Goal: Information Seeking & Learning: Find specific fact

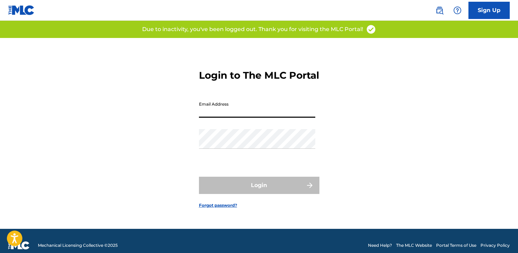
type input "[EMAIL_ADDRESS][DOMAIN_NAME]"
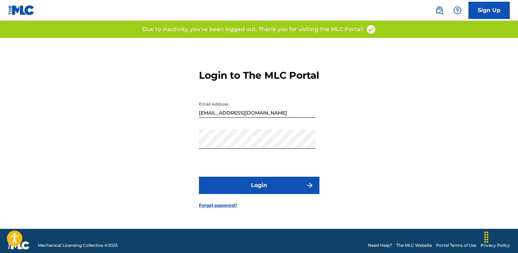
click at [252, 188] on button "Login" at bounding box center [259, 184] width 121 height 17
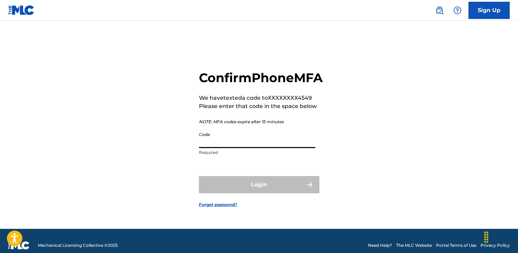
click at [201, 146] on input "Code" at bounding box center [257, 138] width 116 height 20
type input "097043"
click at [259, 192] on button "Login" at bounding box center [259, 184] width 121 height 17
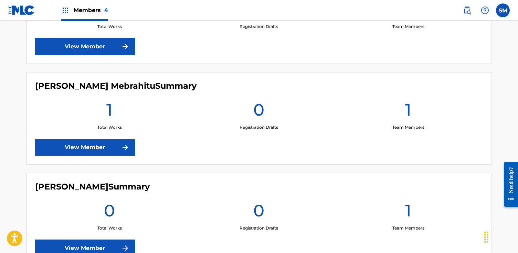
scroll to position [248, 0]
click at [96, 142] on link "View Member" at bounding box center [85, 146] width 100 height 17
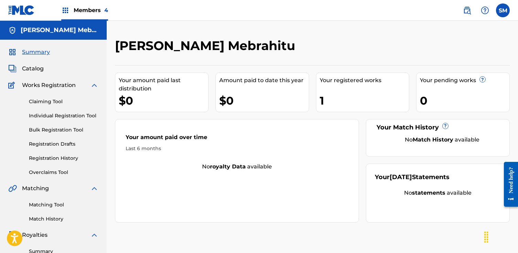
click at [63, 159] on link "Registration History" at bounding box center [64, 157] width 70 height 7
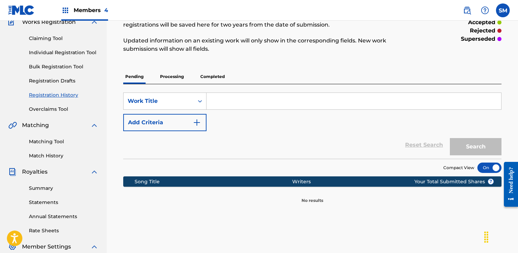
scroll to position [111, 0]
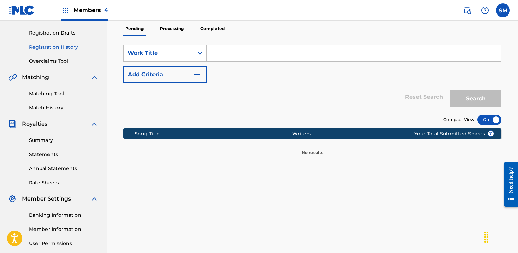
click at [177, 29] on p "Processing" at bounding box center [172, 28] width 28 height 14
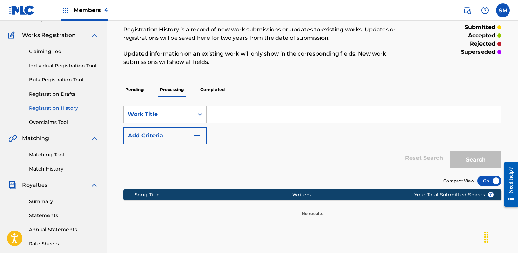
scroll to position [50, 0]
click at [215, 90] on p "Completed" at bounding box center [212, 89] width 29 height 14
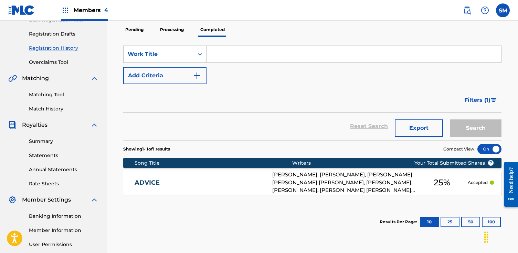
scroll to position [117, 0]
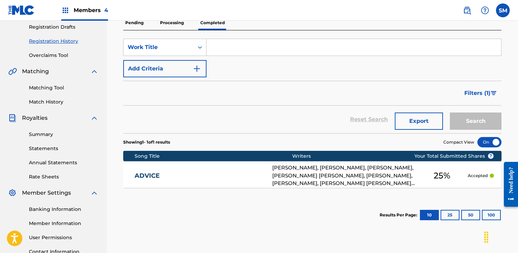
click at [209, 190] on div "Showing 1 - 1 of 1 results Compact View Song Title Writers ? Your Total Submitt…" at bounding box center [312, 182] width 379 height 98
click at [211, 178] on link "ADVICE" at bounding box center [199, 176] width 129 height 8
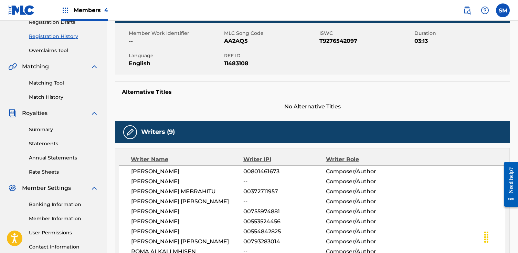
scroll to position [123, 0]
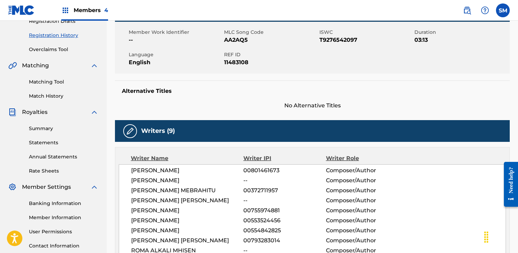
click at [75, 202] on link "Banking Information" at bounding box center [64, 202] width 70 height 7
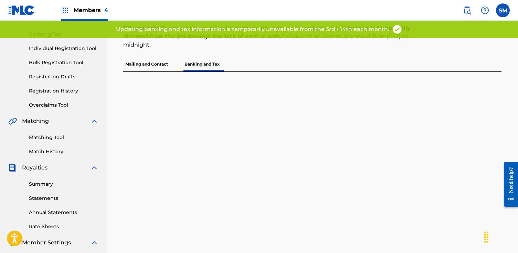
scroll to position [67, 0]
click at [147, 63] on p "Mailing and Contact" at bounding box center [146, 64] width 47 height 14
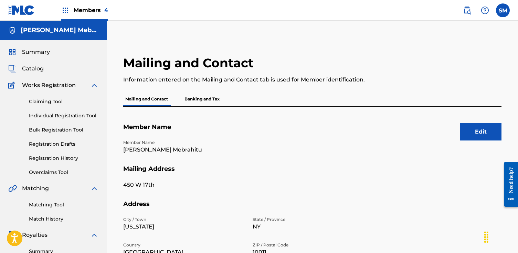
click at [100, 8] on span "Members 4" at bounding box center [91, 10] width 34 height 8
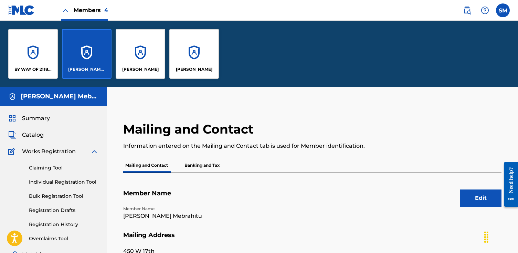
click at [197, 68] on p "[PERSON_NAME]" at bounding box center [194, 69] width 37 height 6
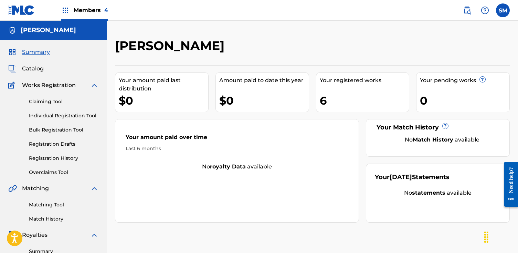
click at [71, 158] on link "Registration History" at bounding box center [64, 157] width 70 height 7
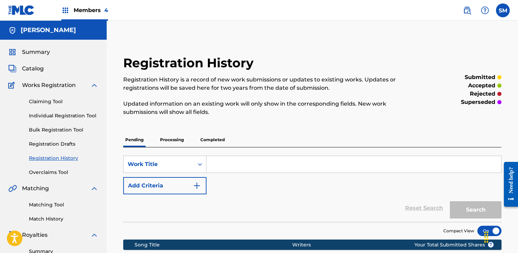
click at [211, 138] on p "Completed" at bounding box center [212, 139] width 29 height 14
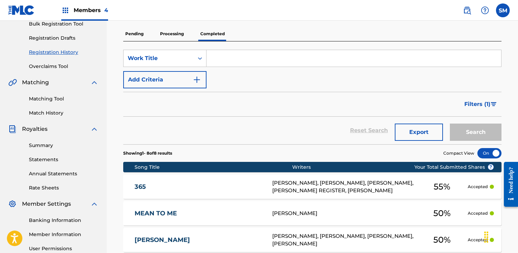
click at [466, 11] on img at bounding box center [467, 10] width 8 height 8
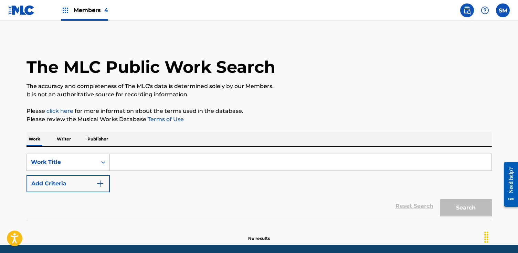
click at [147, 168] on input "Search Form" at bounding box center [301, 162] width 382 height 17
click at [97, 140] on p "Publisher" at bounding box center [97, 139] width 25 height 14
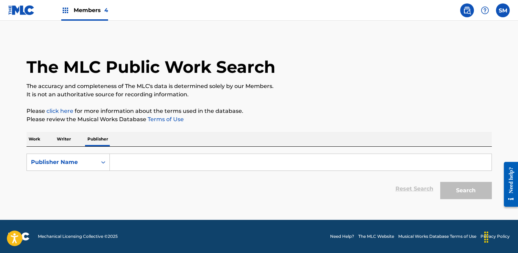
click at [145, 158] on input "Search Form" at bounding box center [301, 162] width 382 height 17
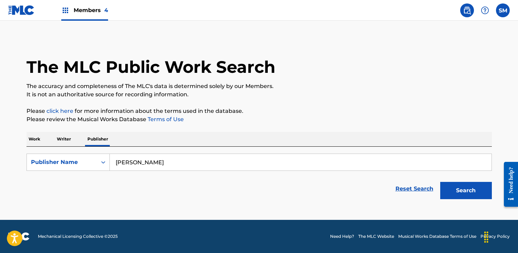
drag, startPoint x: 165, startPoint y: 171, endPoint x: 186, endPoint y: 163, distance: 22.1
click at [186, 163] on input "[PERSON_NAME]" at bounding box center [301, 162] width 382 height 17
type input "[PERSON_NAME]"
click at [455, 193] on button "Search" at bounding box center [467, 190] width 52 height 17
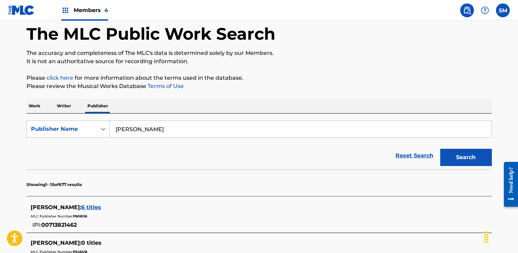
scroll to position [106, 0]
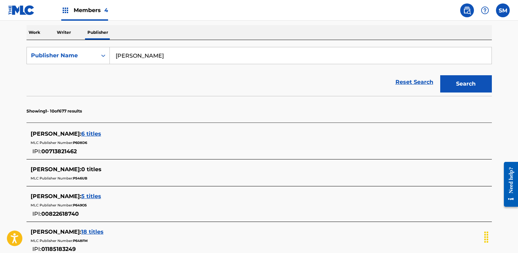
click at [93, 134] on span "6 titles" at bounding box center [91, 133] width 20 height 7
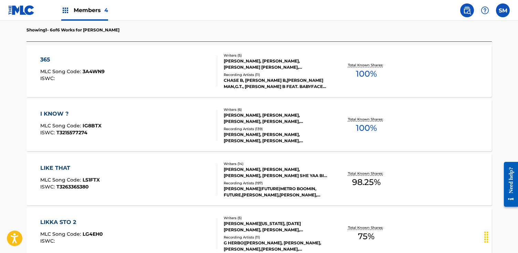
scroll to position [152, 0]
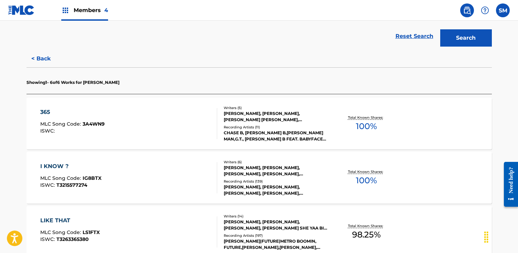
click at [359, 174] on span "100 %" at bounding box center [366, 180] width 21 height 12
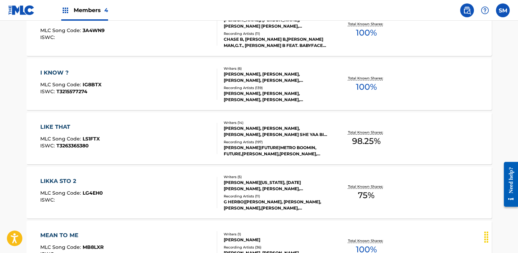
scroll to position [250, 0]
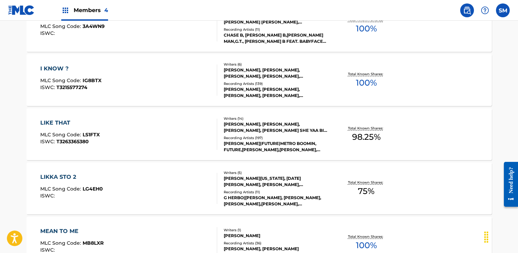
click at [254, 135] on div "Recording Artists ( 197 )" at bounding box center [276, 137] width 104 height 5
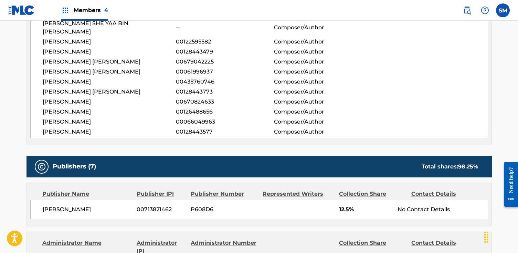
scroll to position [367, 0]
